Goal: Ask a question

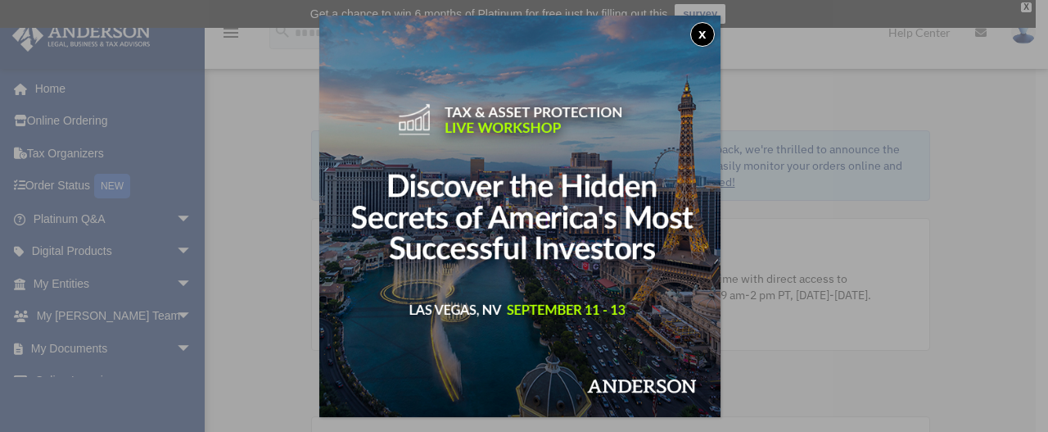
click at [708, 34] on button "x" at bounding box center [702, 34] width 25 height 25
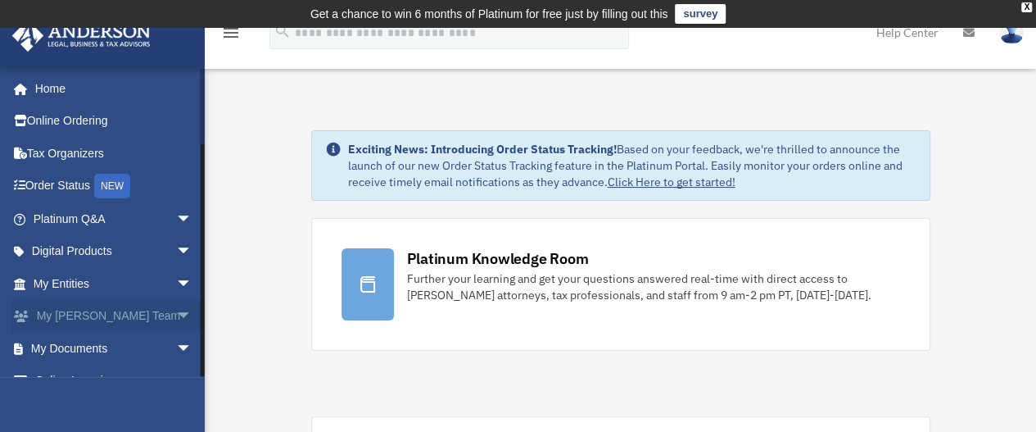
scroll to position [88, 0]
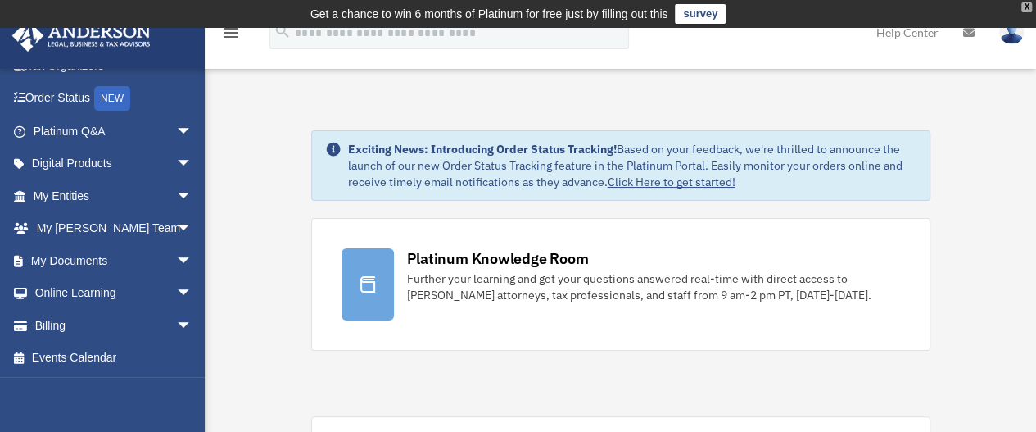
click at [1022, 9] on div "X" at bounding box center [1026, 7] width 11 height 10
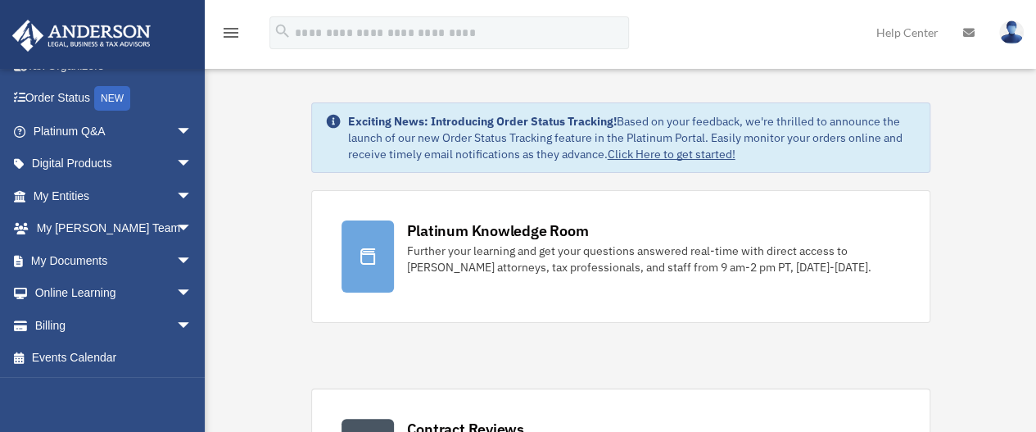
click at [1009, 30] on img at bounding box center [1011, 32] width 25 height 24
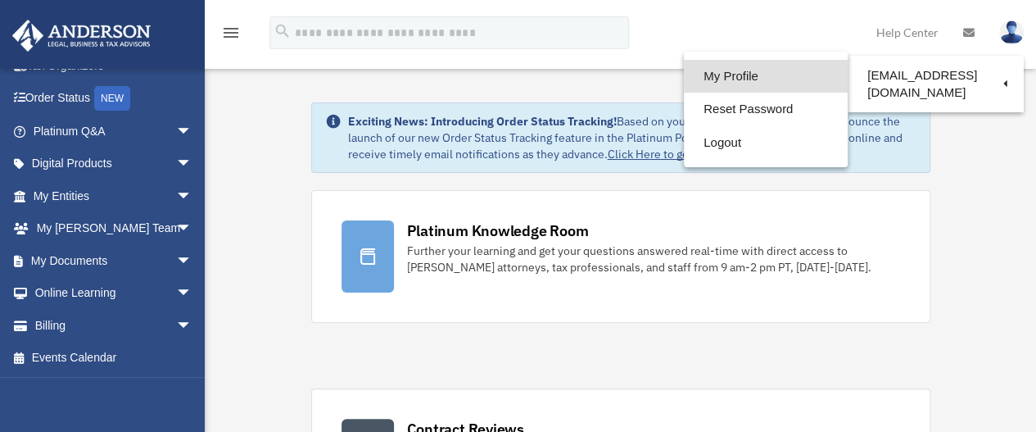
click at [739, 76] on link "My Profile" at bounding box center [766, 77] width 164 height 34
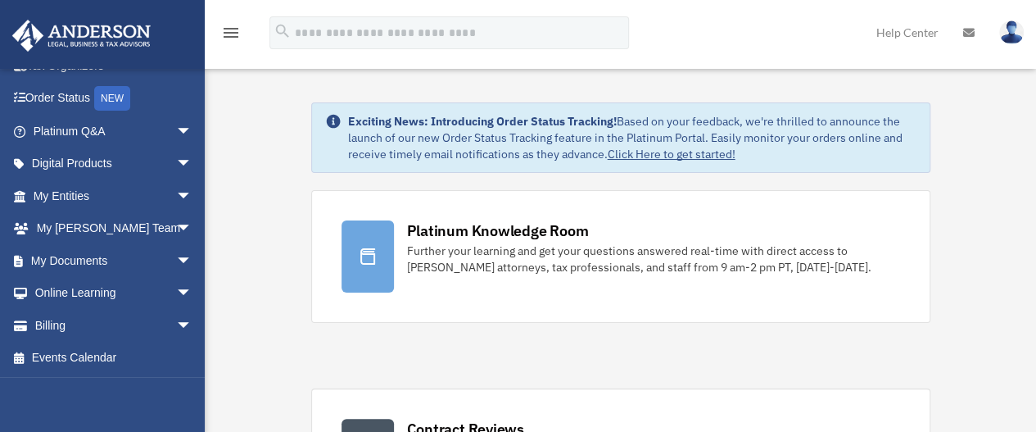
scroll to position [279, 0]
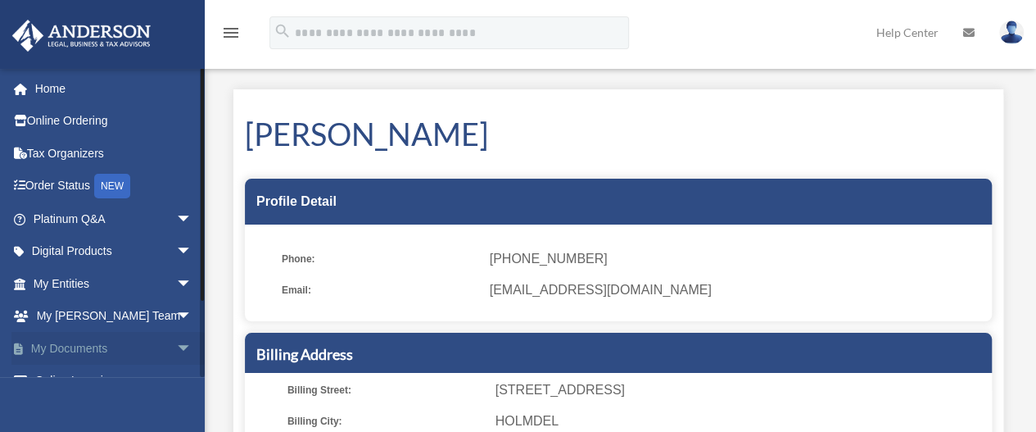
scroll to position [88, 0]
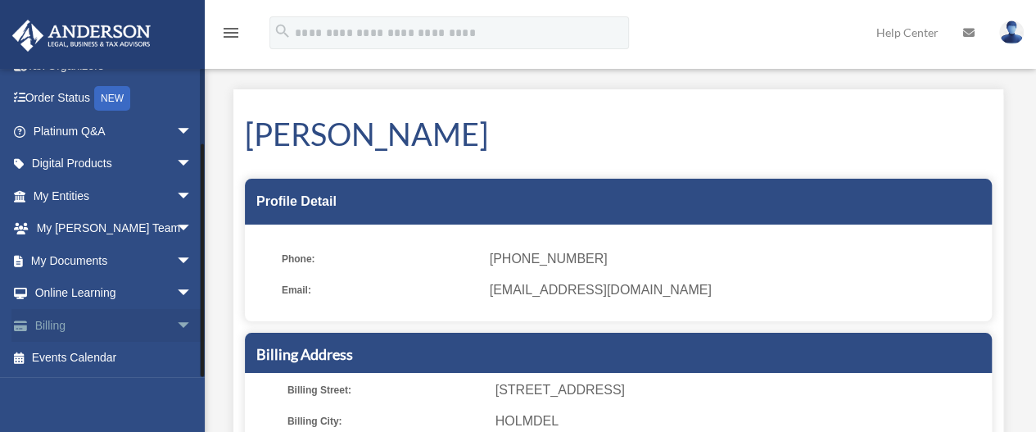
click at [90, 325] on link "Billing arrow_drop_down" at bounding box center [114, 325] width 206 height 33
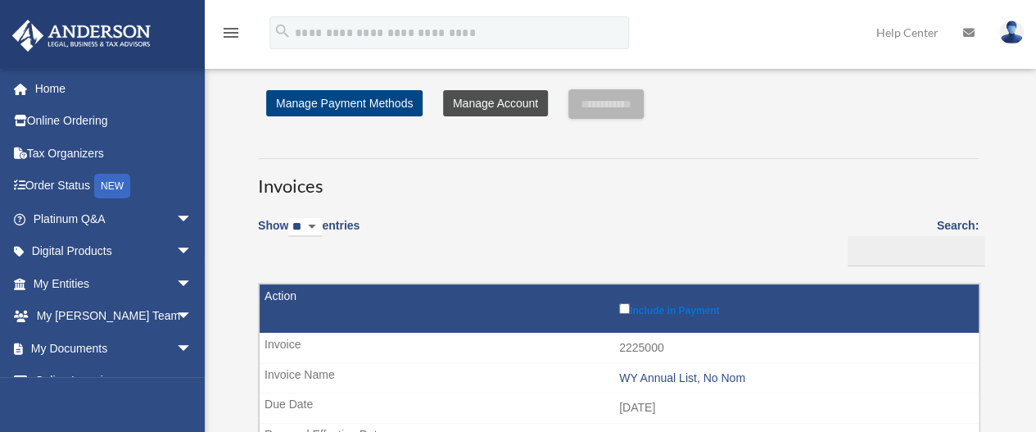
click at [516, 102] on link "Manage Account" at bounding box center [495, 103] width 105 height 26
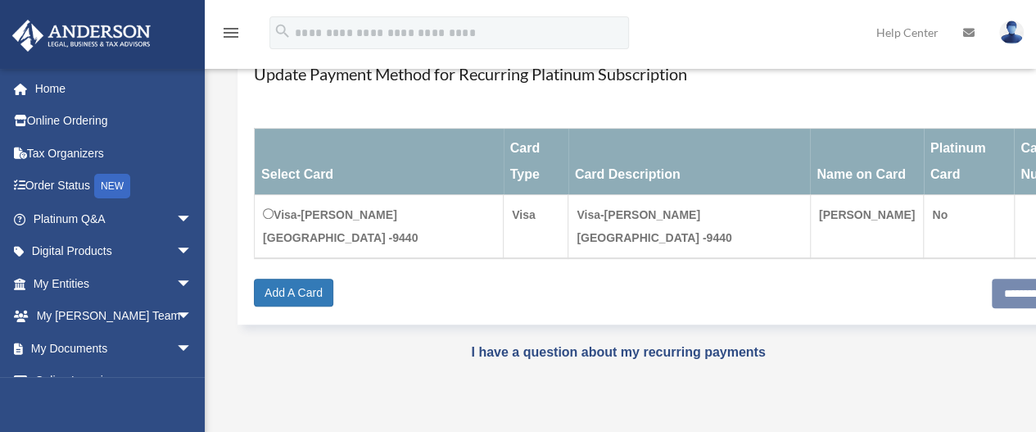
scroll to position [215, 0]
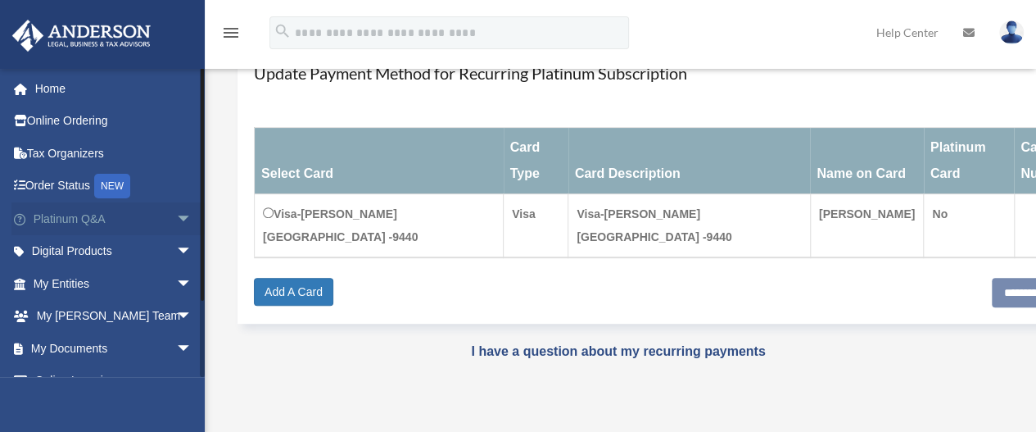
click at [176, 219] on span "arrow_drop_down" at bounding box center [192, 219] width 33 height 34
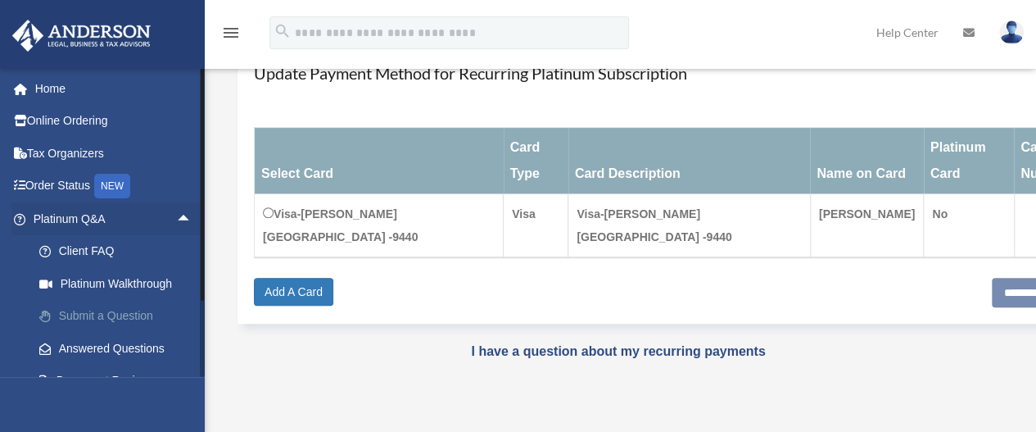
click at [144, 317] on link "Submit a Question" at bounding box center [120, 316] width 194 height 33
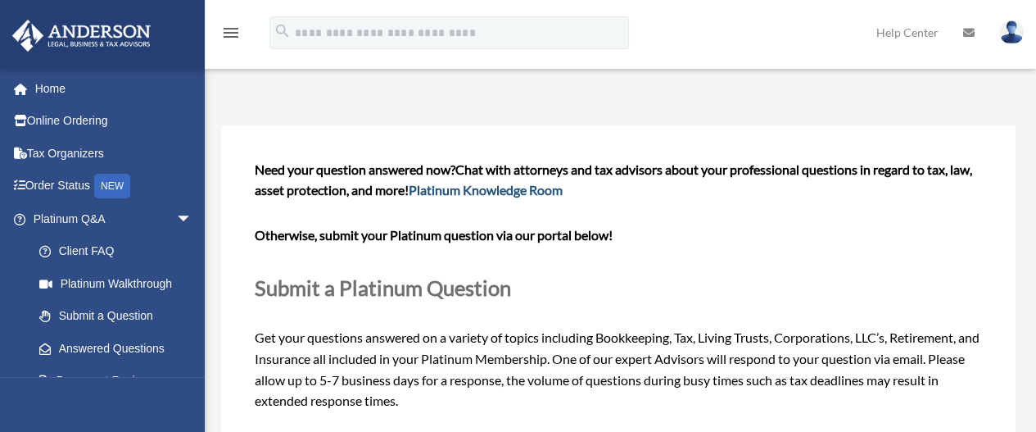
click at [495, 192] on link "Platinum Knowledge Room" at bounding box center [486, 190] width 154 height 16
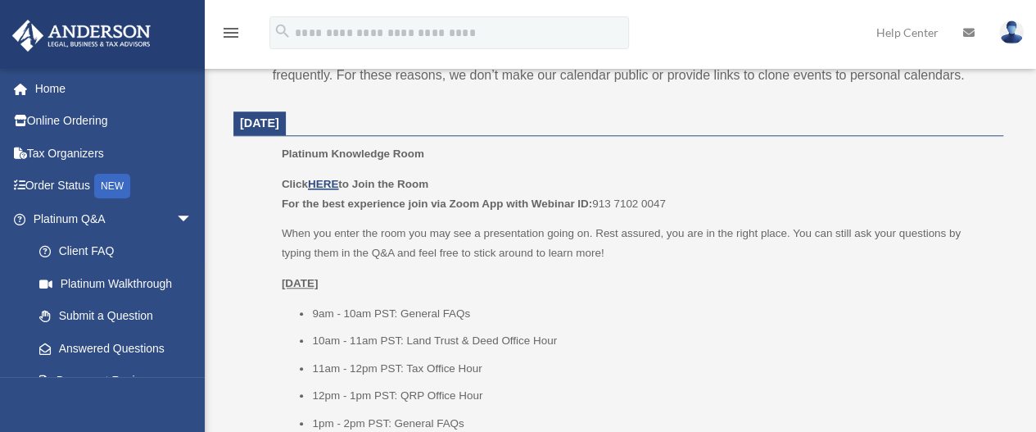
scroll to position [644, 0]
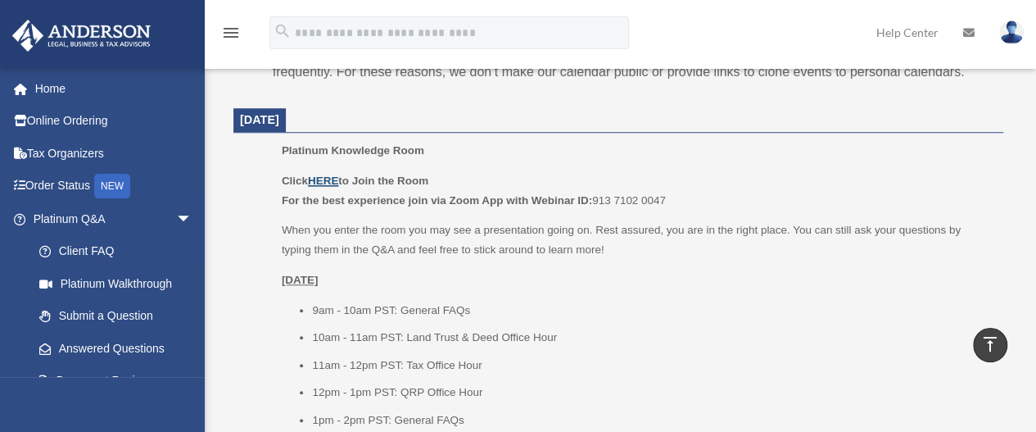
click at [332, 181] on u "HERE" at bounding box center [323, 180] width 30 height 12
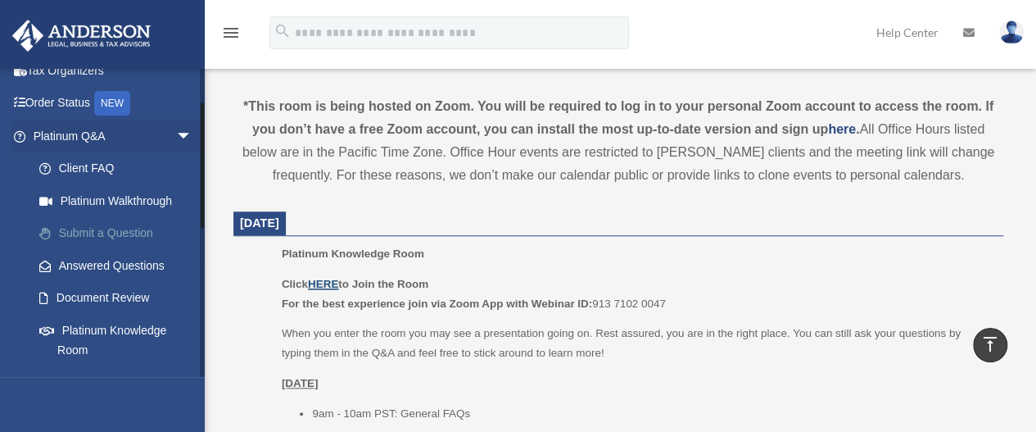
scroll to position [84, 0]
click at [118, 268] on link "Answered Questions" at bounding box center [120, 264] width 194 height 33
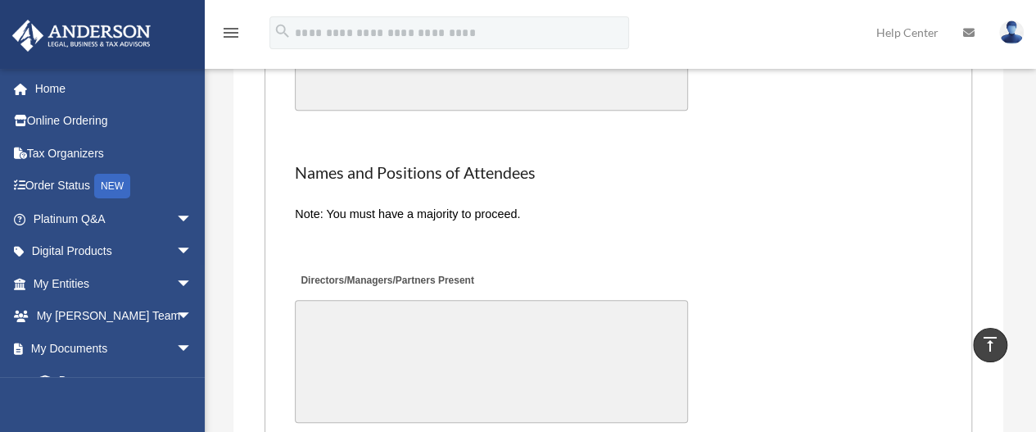
scroll to position [3470, 0]
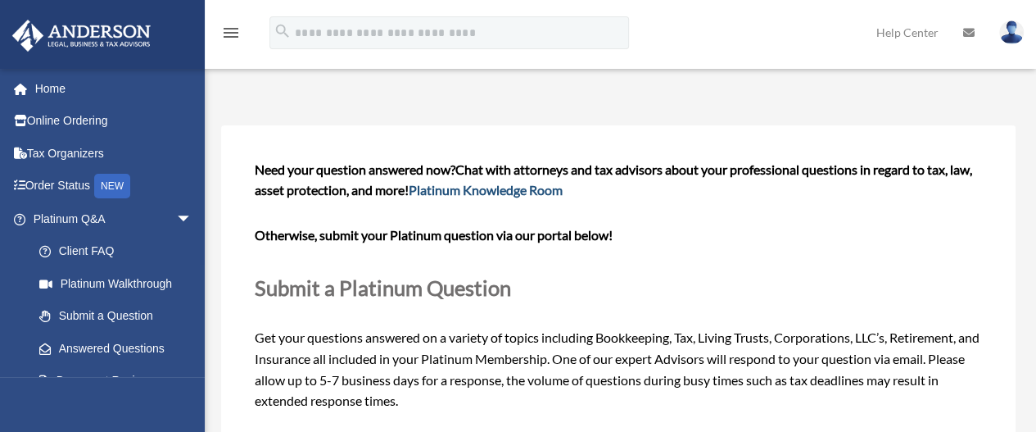
click at [529, 192] on link "Platinum Knowledge Room" at bounding box center [486, 190] width 154 height 16
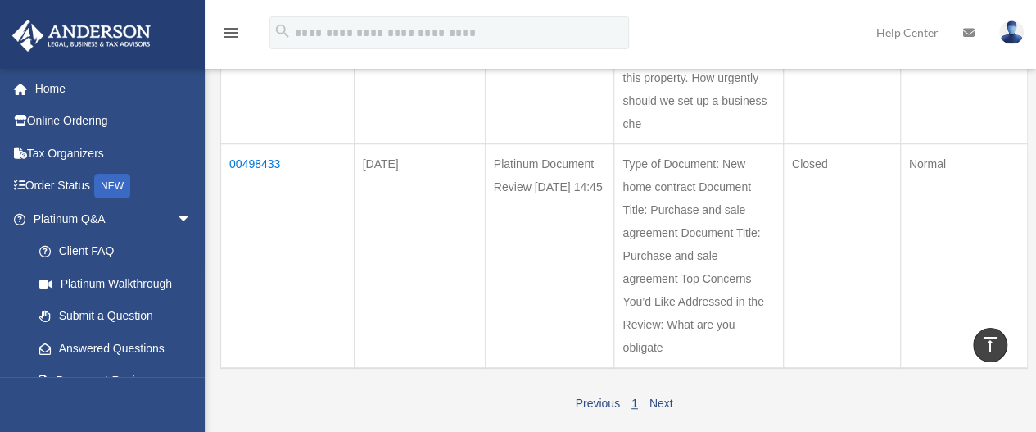
scroll to position [446, 0]
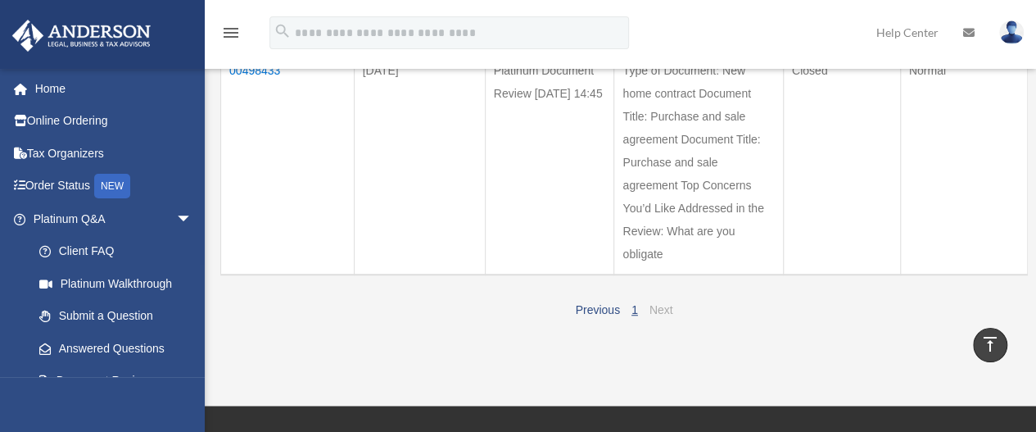
click at [663, 314] on link "Next" at bounding box center [661, 309] width 24 height 13
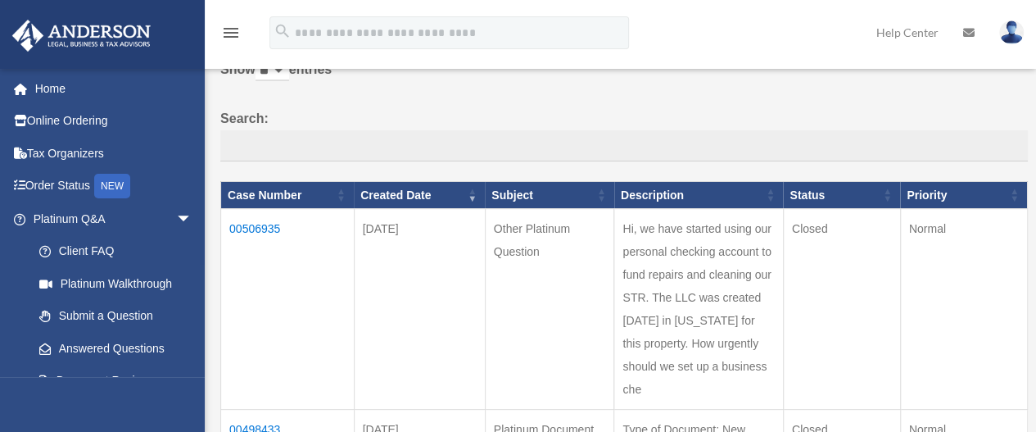
scroll to position [0, 0]
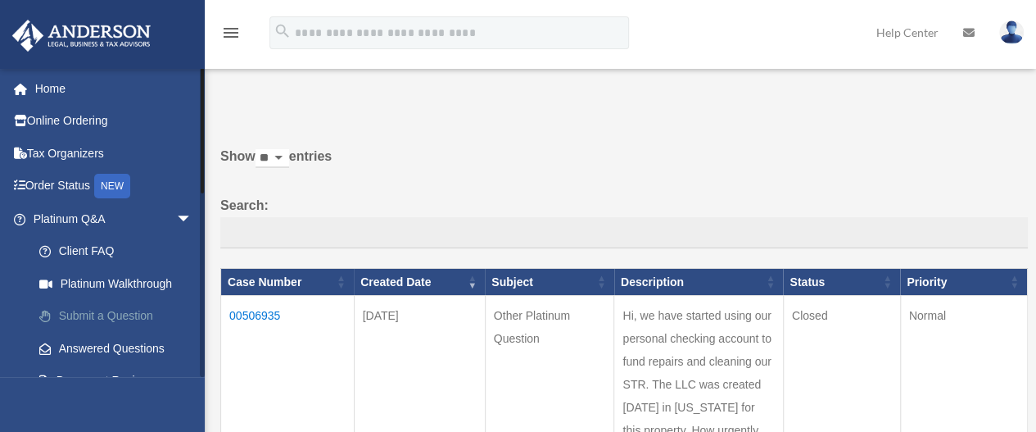
click at [88, 317] on link "Submit a Question" at bounding box center [120, 316] width 194 height 33
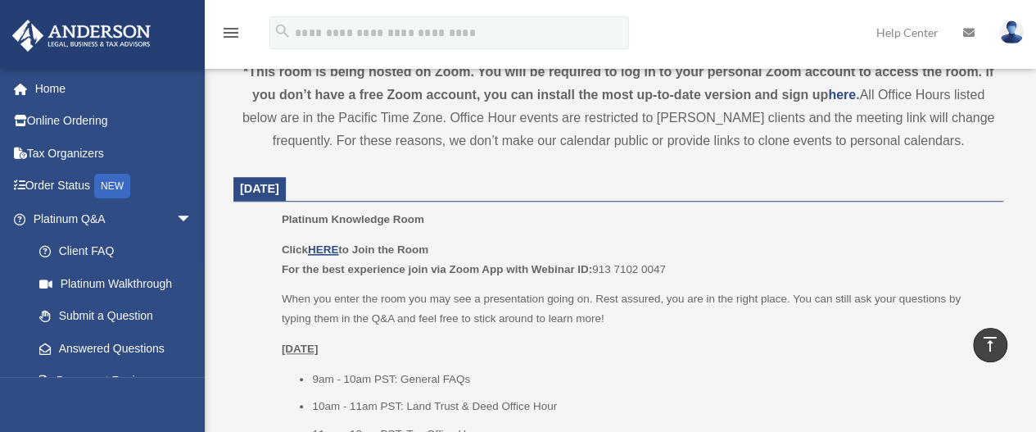
scroll to position [608, 0]
